Goal: Communication & Community: Answer question/provide support

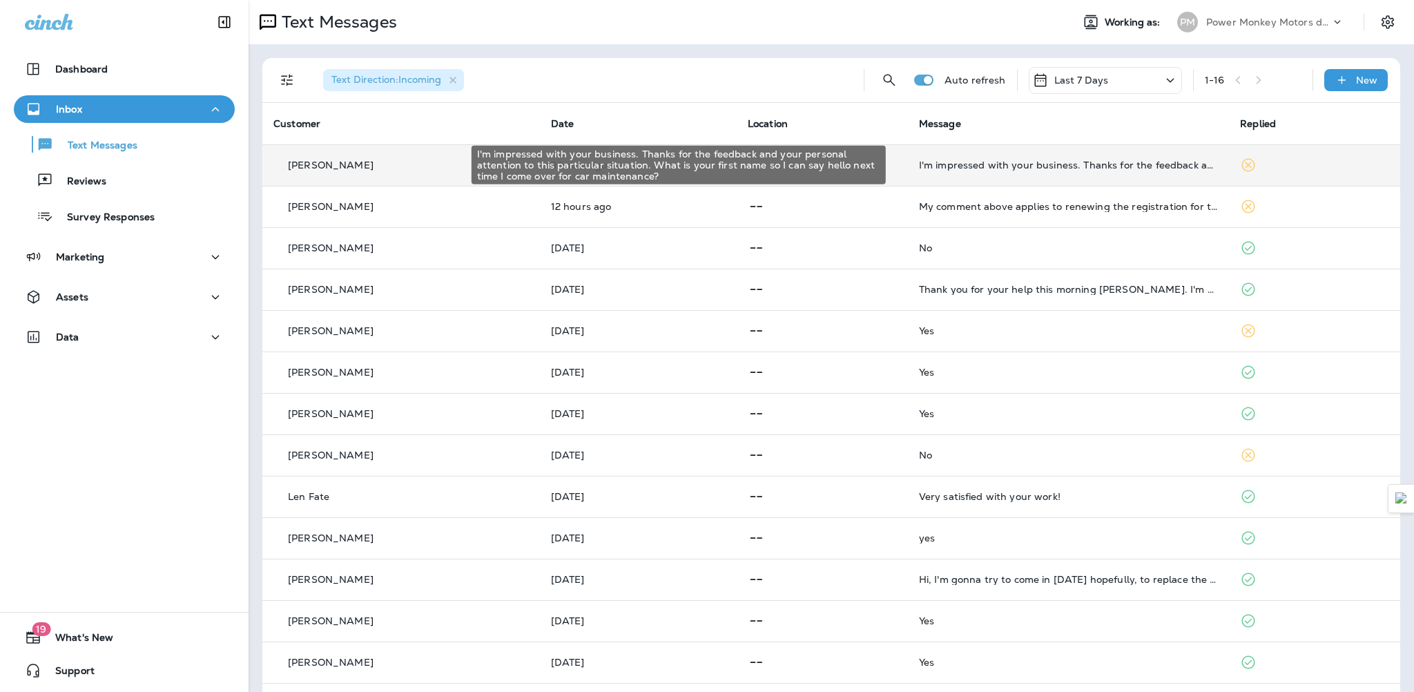
click at [1085, 159] on div "I'm impressed with your business. Thanks for the feedback and your personal att…" at bounding box center [1068, 164] width 299 height 11
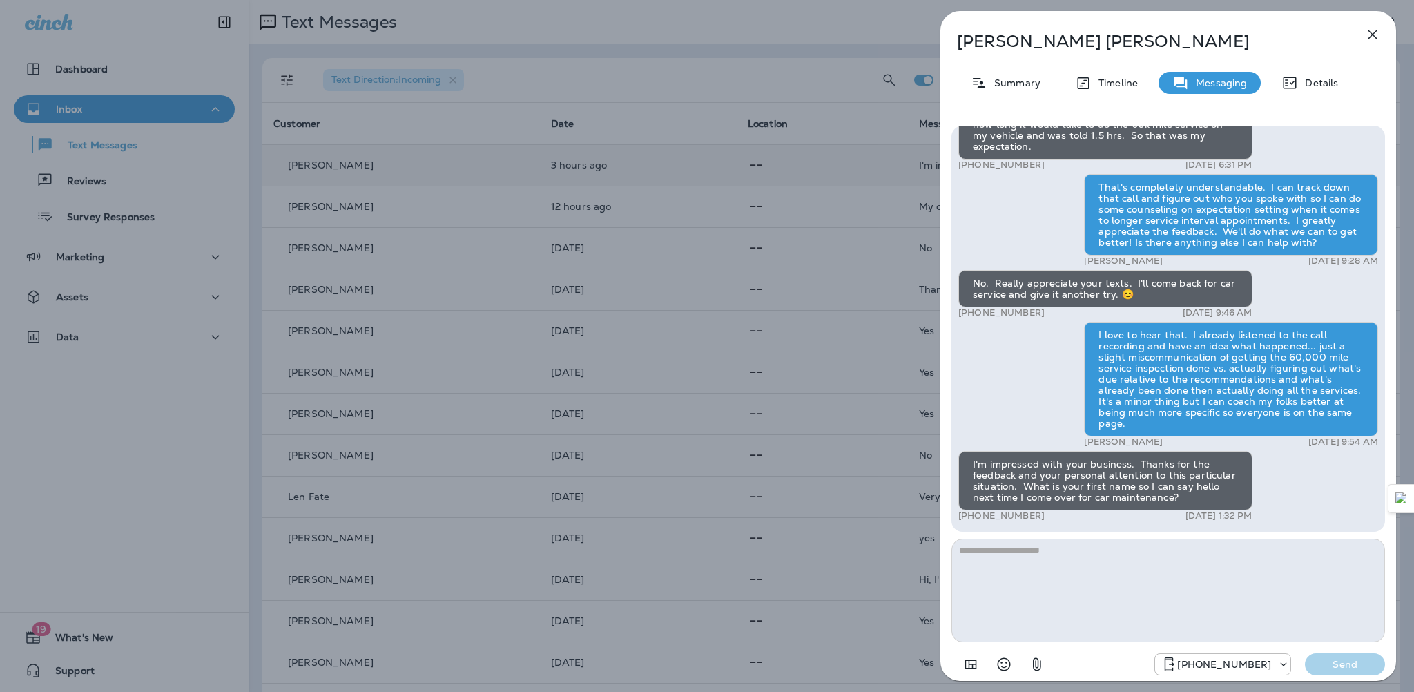
click at [1097, 582] on textarea at bounding box center [1168, 591] width 434 height 104
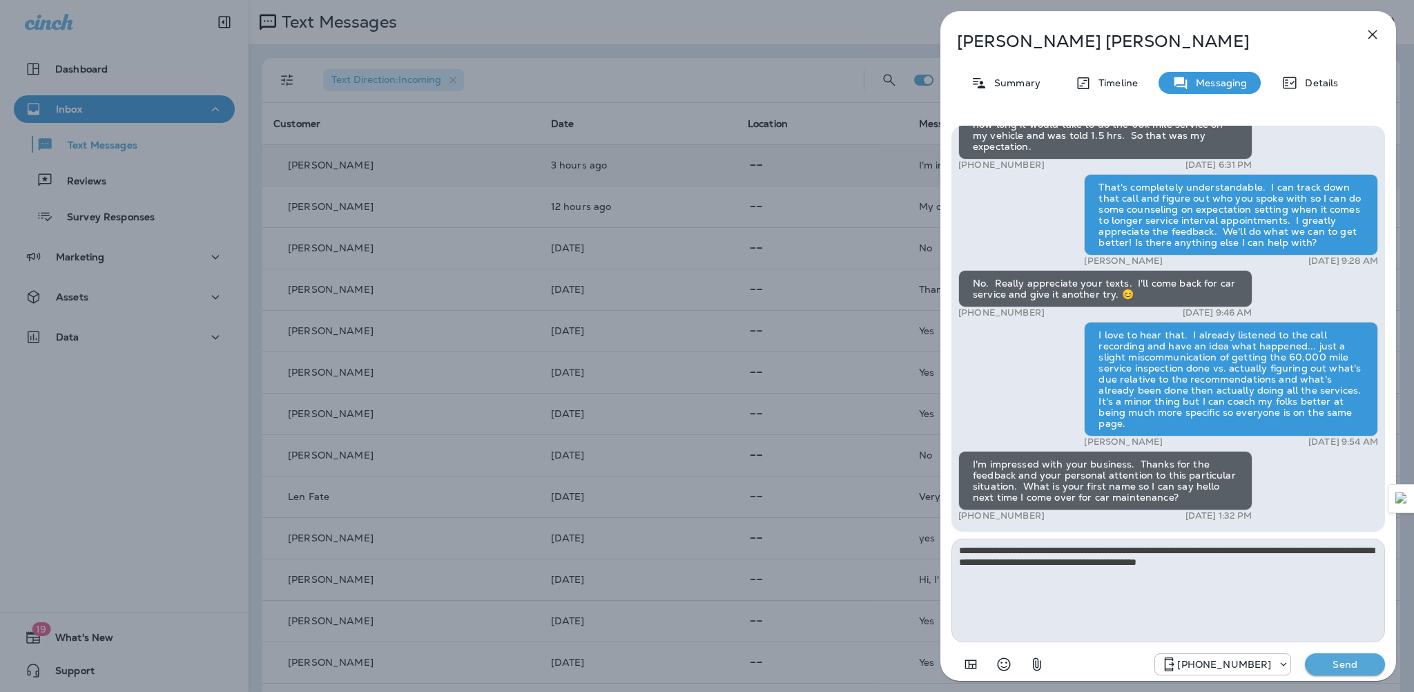
type textarea "**********"
click at [1339, 664] on p "Send" at bounding box center [1345, 664] width 58 height 12
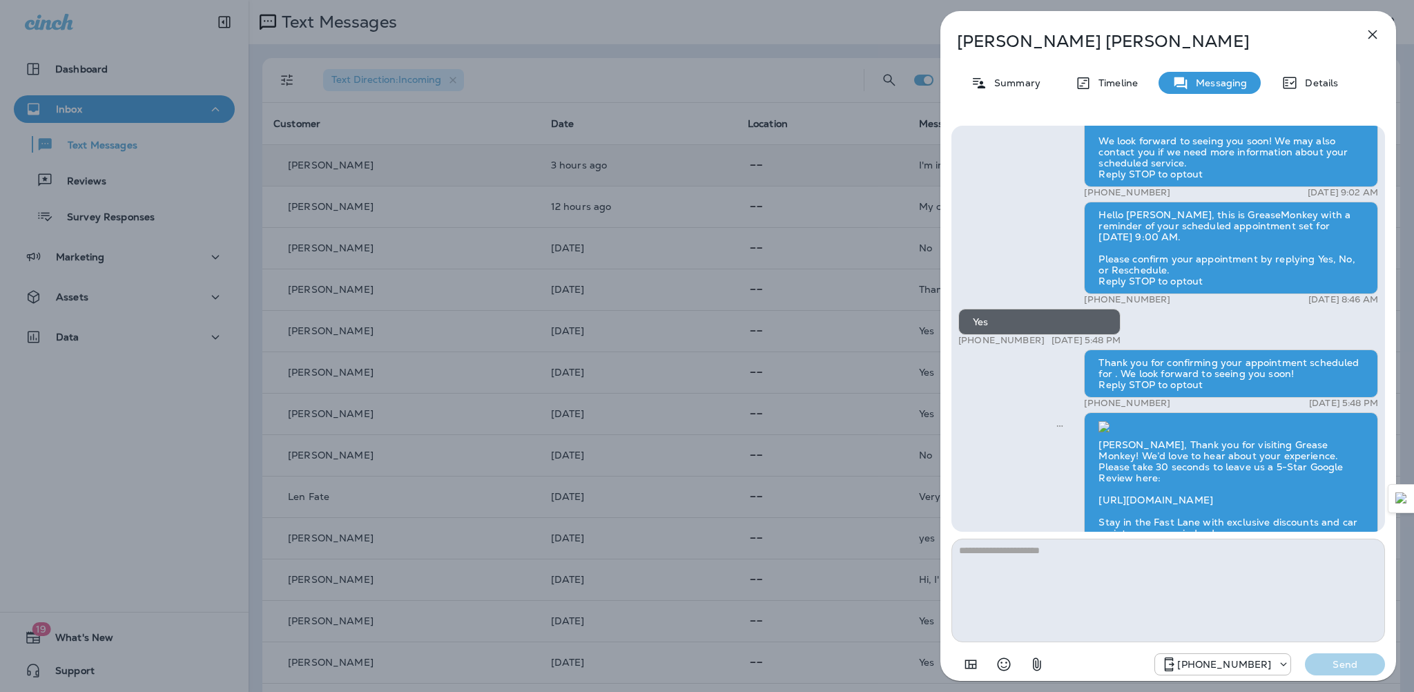
scroll to position [-789, 0]
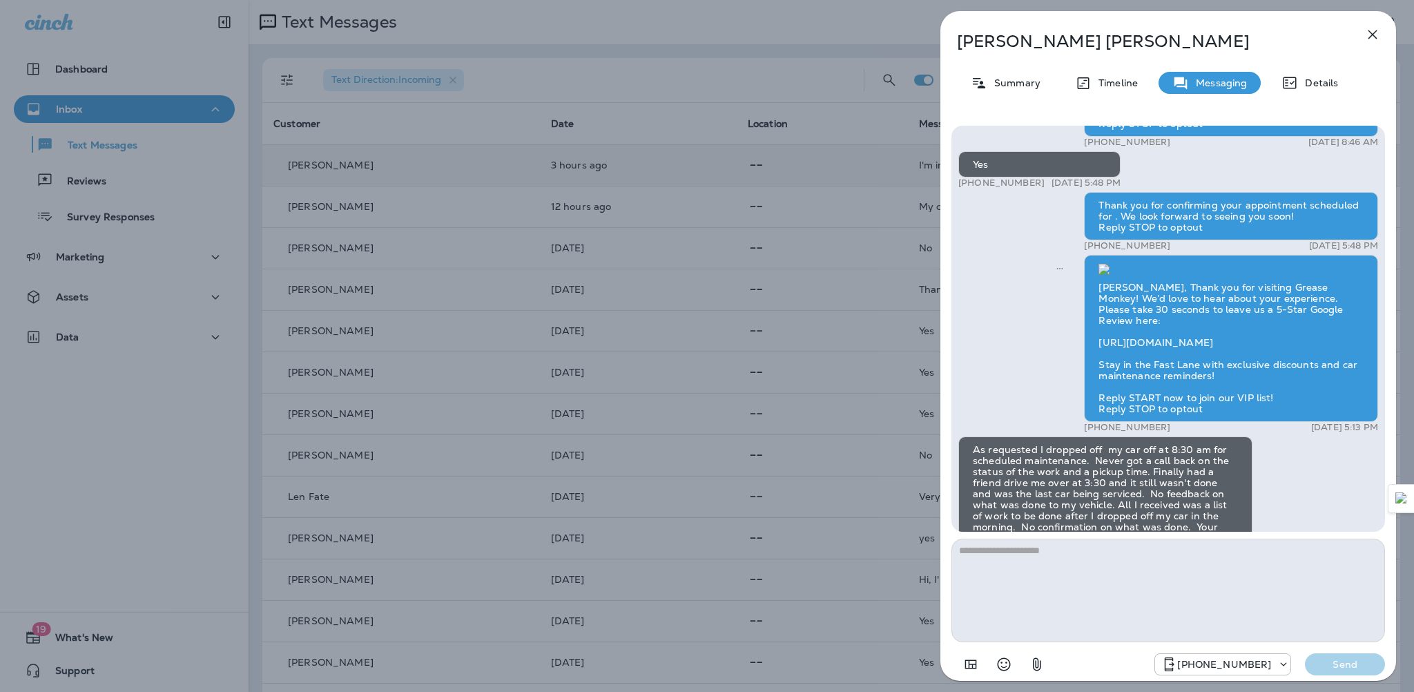
drag, startPoint x: 1374, startPoint y: 524, endPoint x: 972, endPoint y: 467, distance: 405.9
click at [972, 467] on div "Hello [PERSON_NAME], thank you for scheduling an appointment with Grease Monkey…" at bounding box center [1168, 615] width 420 height 1400
click at [1371, 31] on icon "button" at bounding box center [1372, 34] width 17 height 17
